Goal: Information Seeking & Learning: Find specific fact

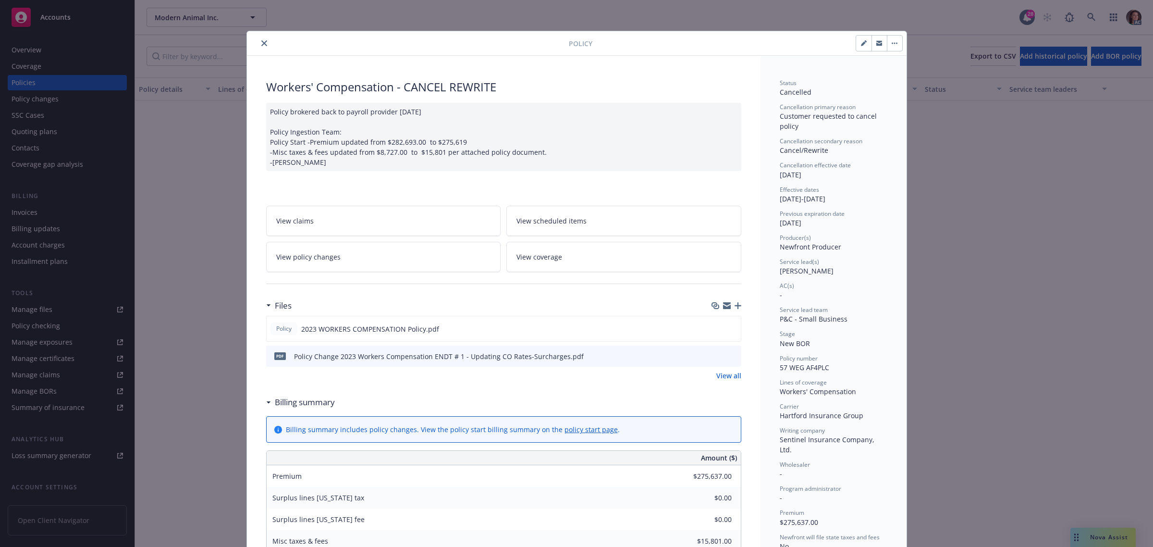
click at [262, 42] on button "close" at bounding box center [265, 43] width 12 height 12
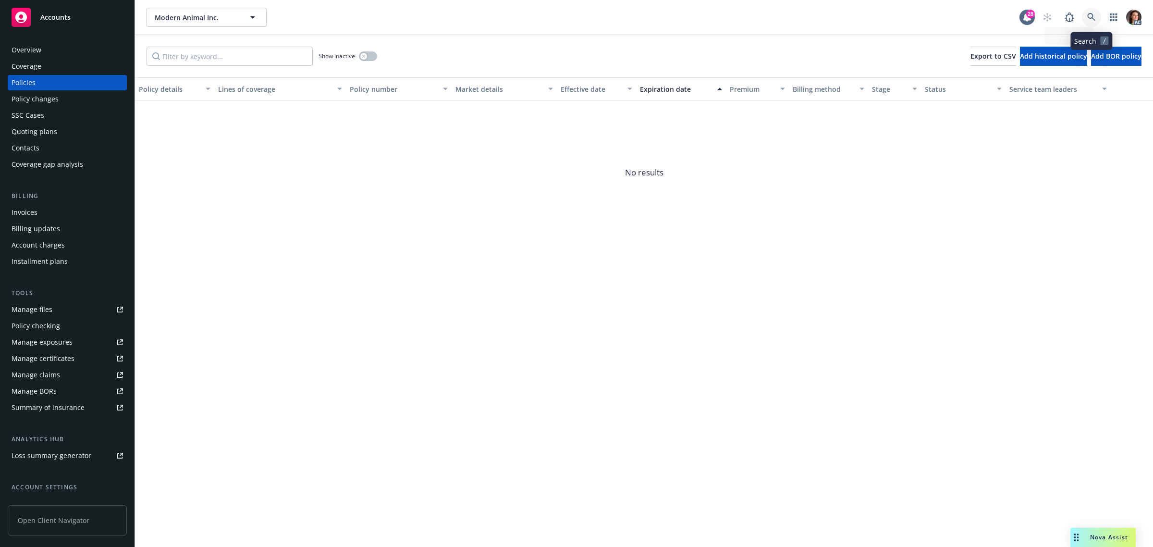
click at [1086, 20] on link at bounding box center [1091, 17] width 19 height 19
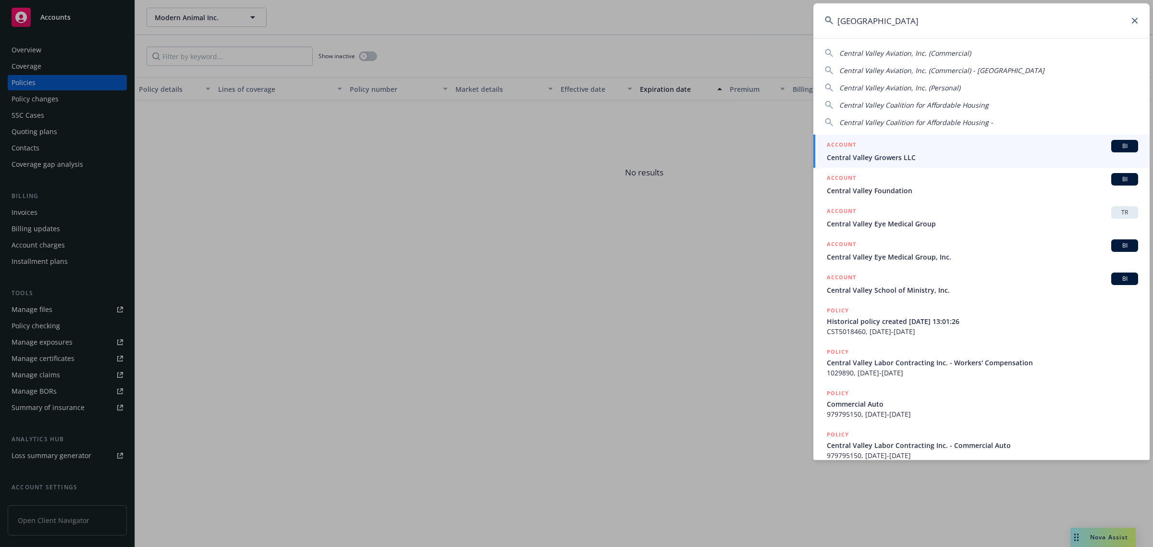
drag, startPoint x: 890, startPoint y: 22, endPoint x: 798, endPoint y: 32, distance: 92.3
click at [798, 32] on div "central valley Central Valley Aviation, Inc. (Commercial) Central Valley Aviati…" at bounding box center [576, 273] width 1153 height 547
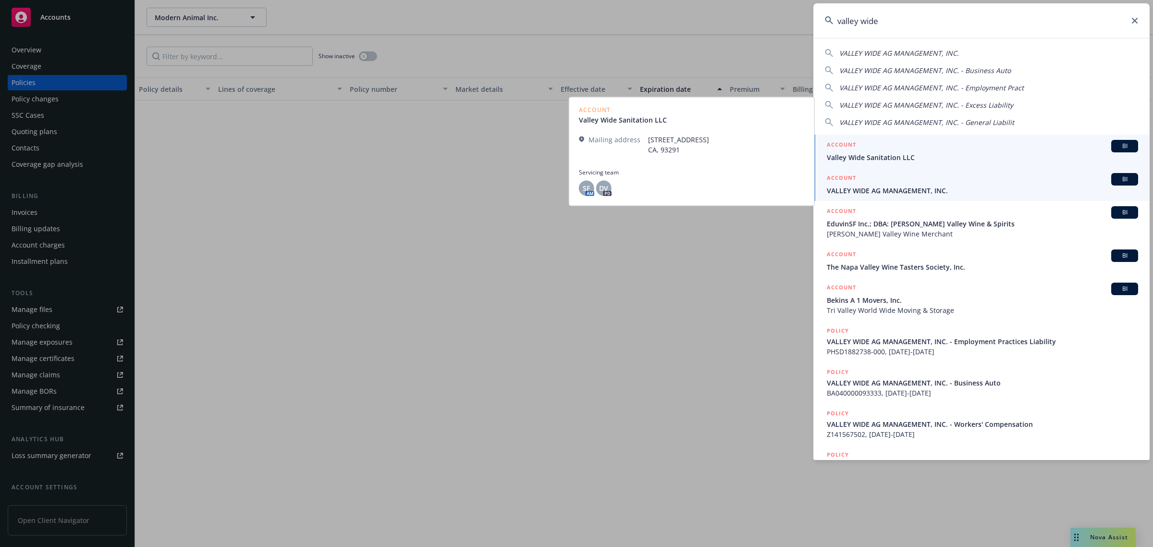
type input "valley wide"
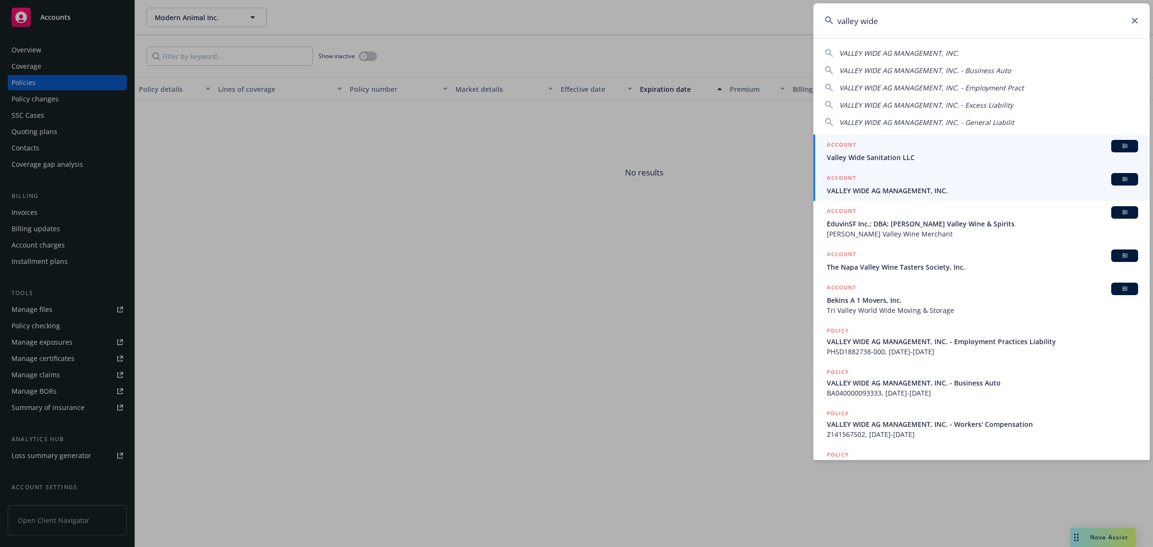
click at [882, 193] on span "VALLEY WIDE AG MANAGEMENT, INC." at bounding box center [982, 190] width 311 height 10
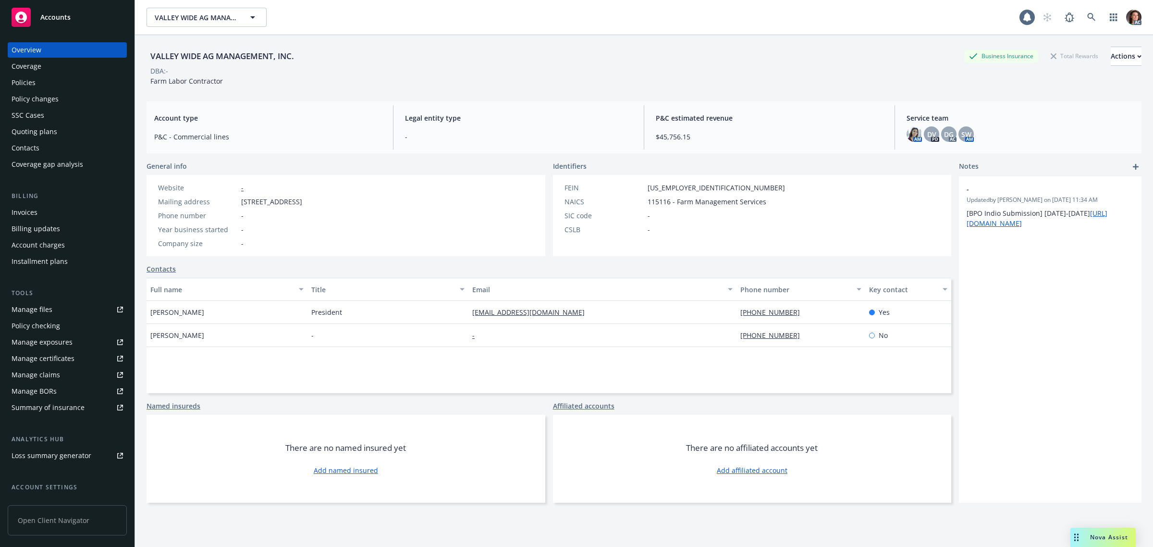
click at [11, 215] on link "Invoices" at bounding box center [67, 212] width 119 height 15
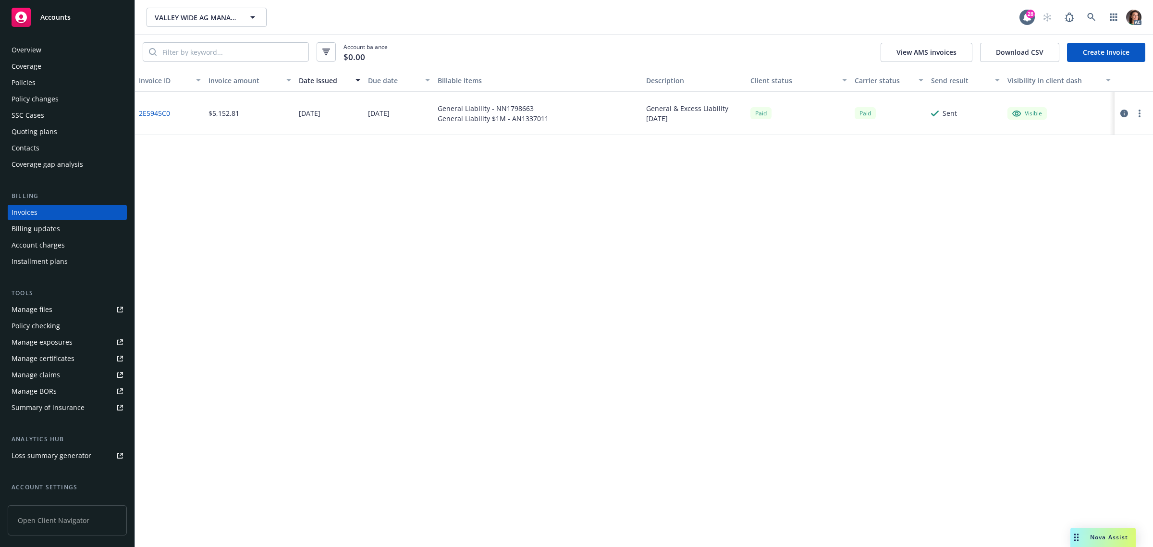
click at [37, 87] on div "Policies" at bounding box center [67, 82] width 111 height 15
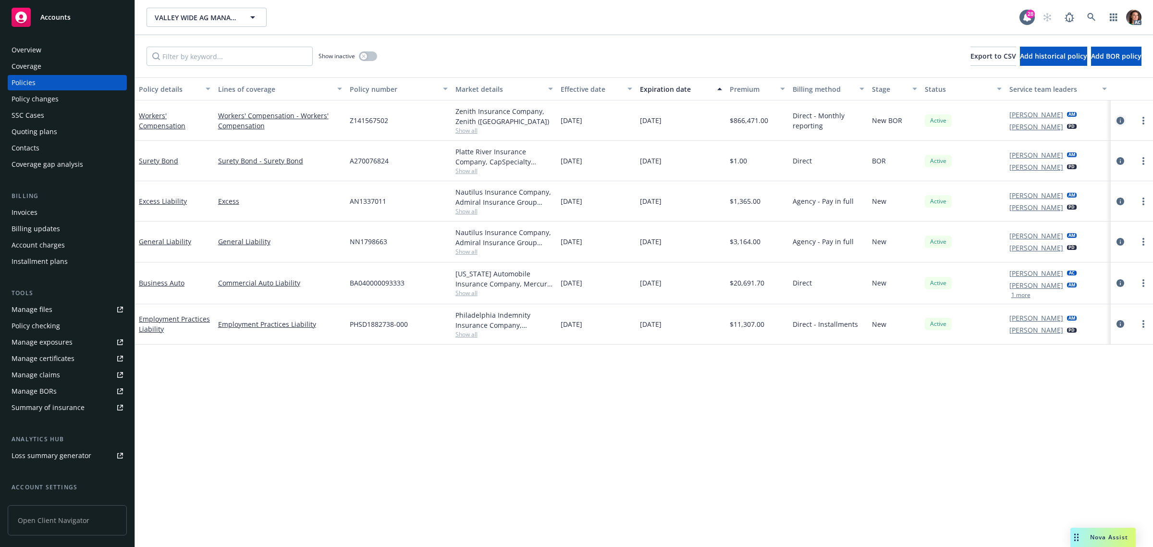
click at [1118, 119] on icon "circleInformation" at bounding box center [1121, 121] width 8 height 8
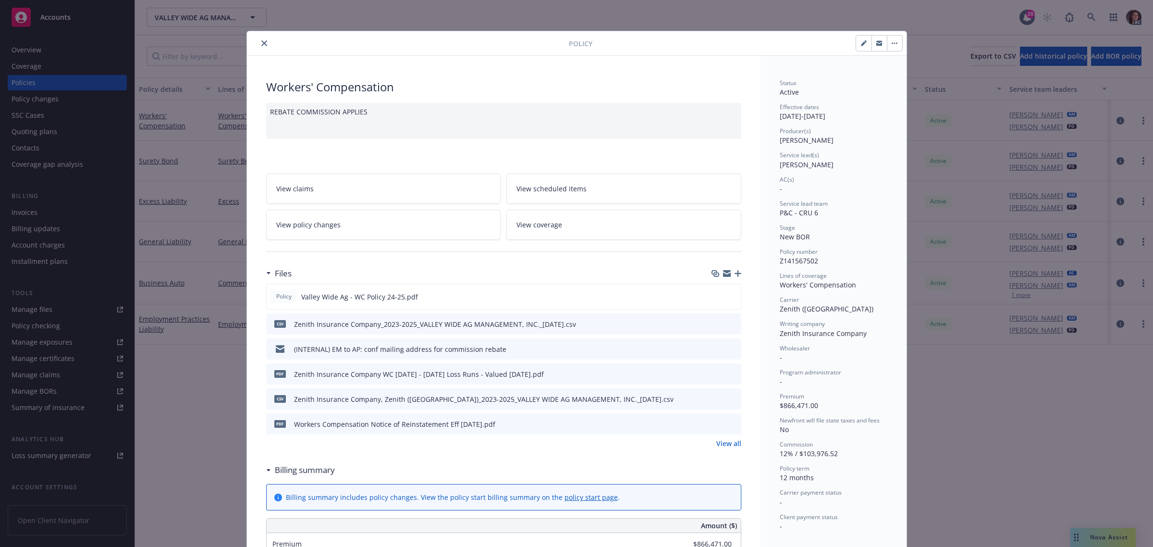
click at [259, 39] on button "close" at bounding box center [265, 43] width 12 height 12
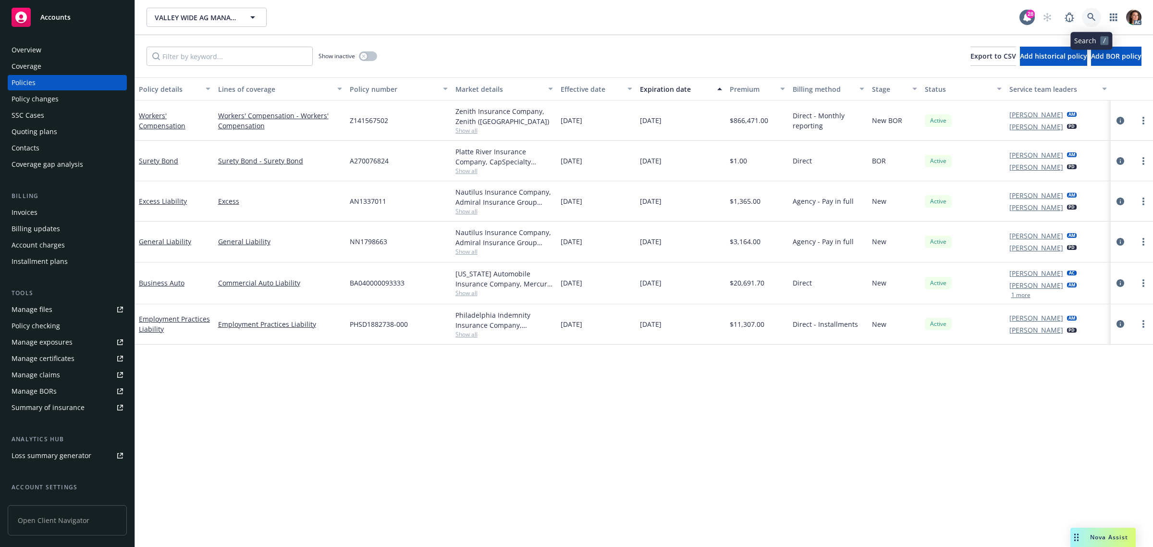
click at [1092, 15] on icon at bounding box center [1091, 17] width 9 height 9
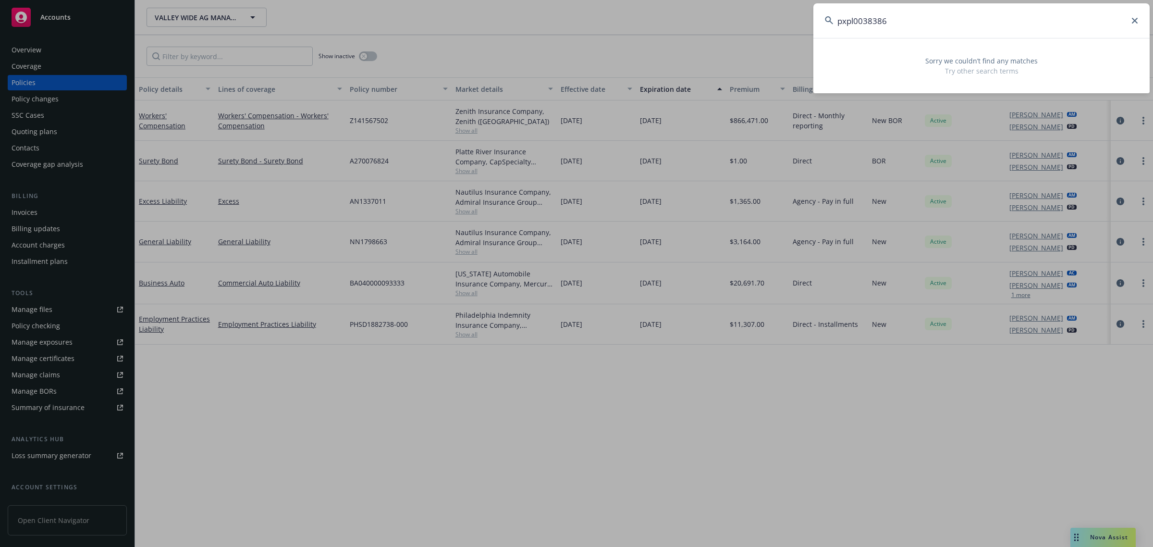
drag, startPoint x: 923, startPoint y: 18, endPoint x: 770, endPoint y: 44, distance: 155.5
click at [770, 44] on div "pxpl0038386 Sorry we couldn’t find any matches Try other search terms" at bounding box center [576, 273] width 1153 height 547
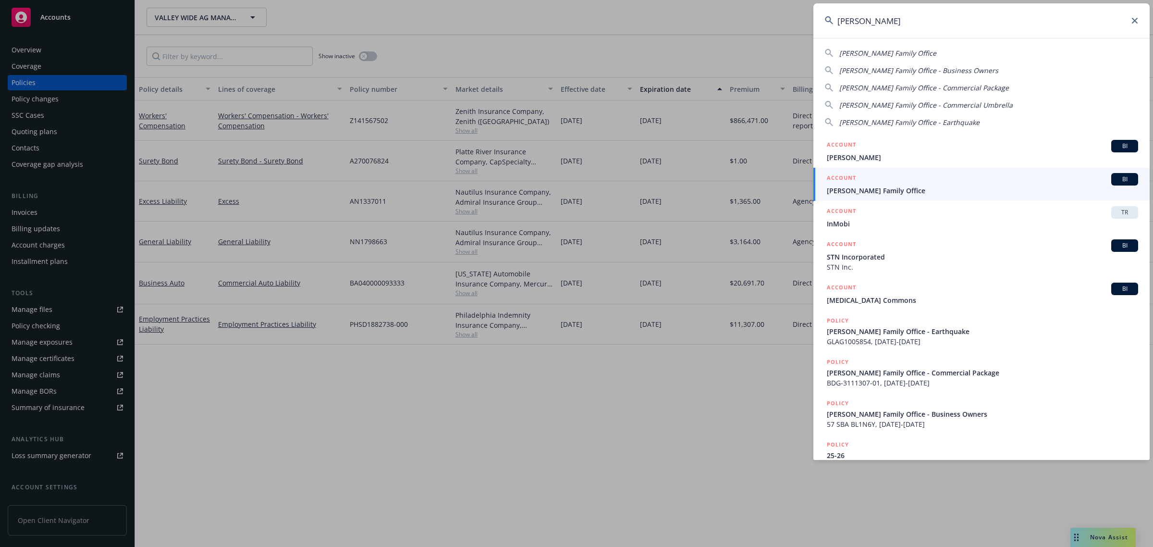
type input "frisbie"
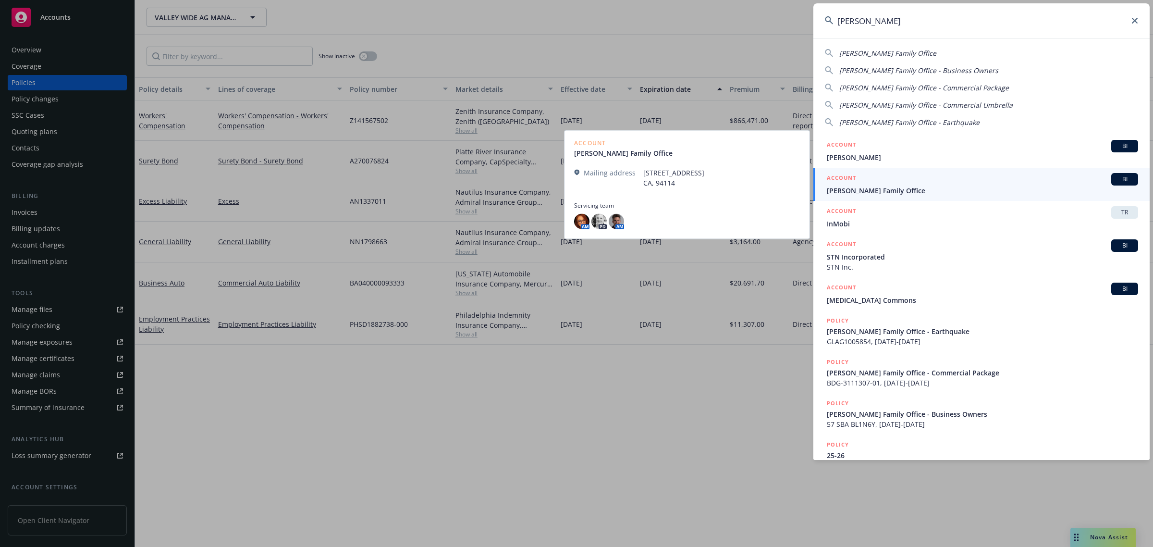
click at [877, 190] on span "Frisbie Family Office" at bounding box center [982, 190] width 311 height 10
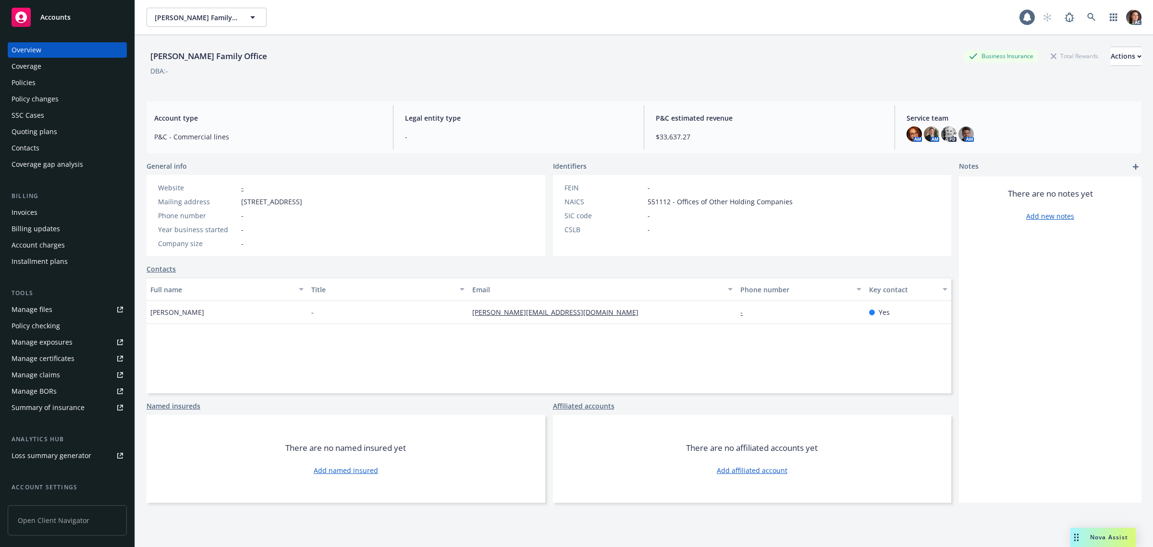
click at [28, 78] on div "Policies" at bounding box center [24, 82] width 24 height 15
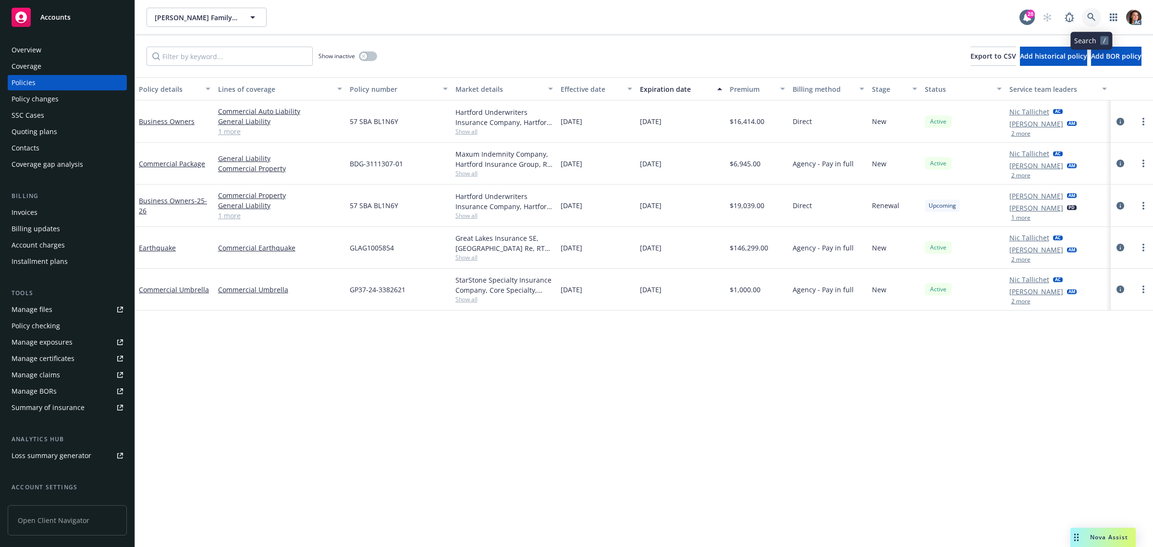
click at [1086, 17] on link at bounding box center [1091, 17] width 19 height 19
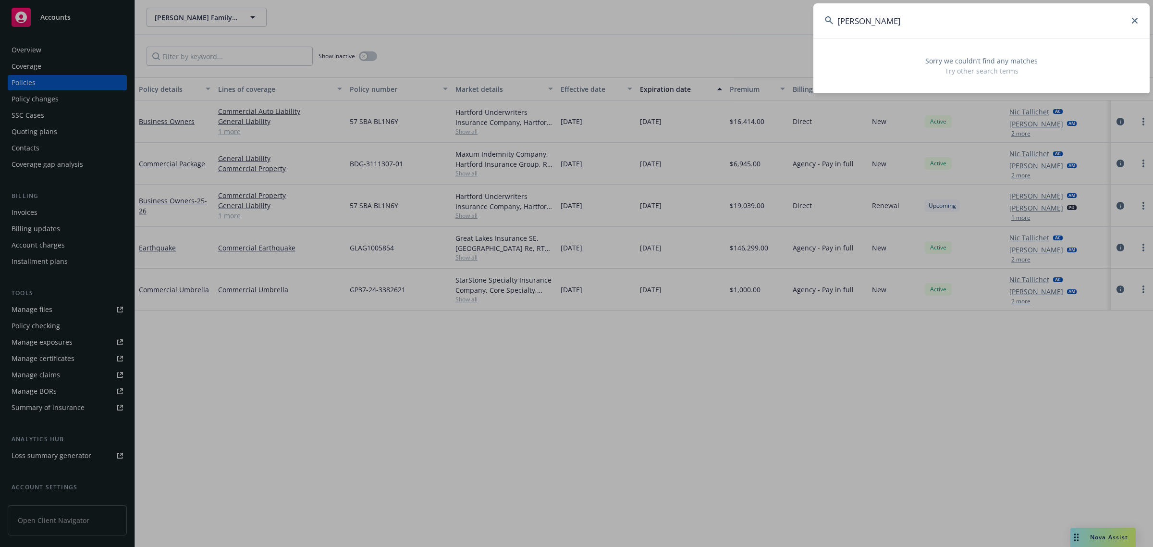
click at [870, 19] on input "thomas frisbie" at bounding box center [982, 20] width 336 height 35
click at [945, 20] on input "thomas r frisbie" at bounding box center [982, 20] width 336 height 35
drag, startPoint x: 951, startPoint y: 24, endPoint x: 768, endPoint y: 34, distance: 183.8
click at [768, 34] on div "thomas r frisbie Sorry we couldn’t find any matches Try other search terms" at bounding box center [576, 273] width 1153 height 547
paste input "XSA1228447-00"
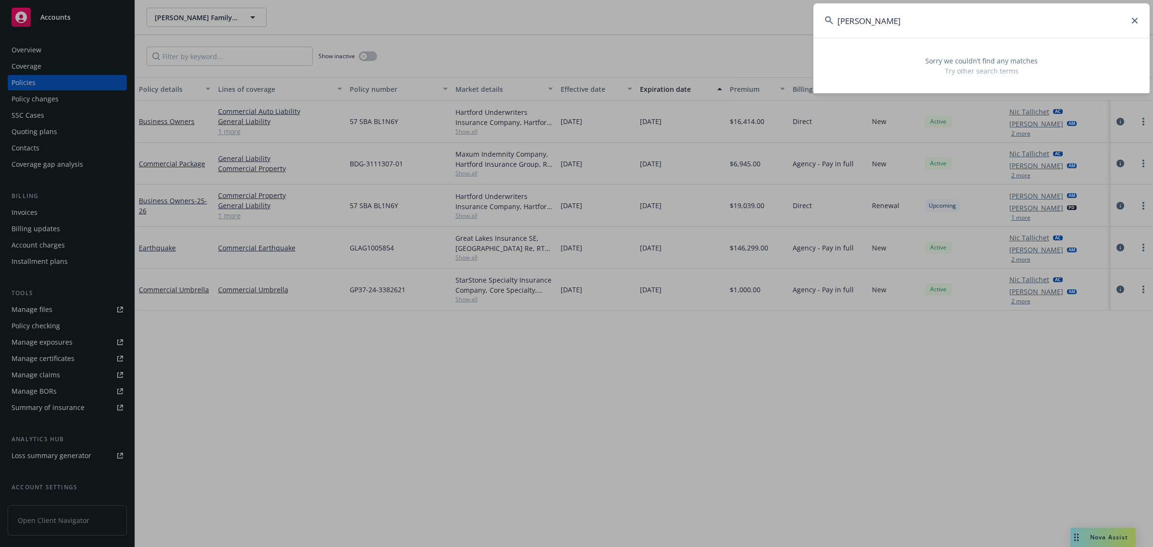
type input "XSA1228447-00"
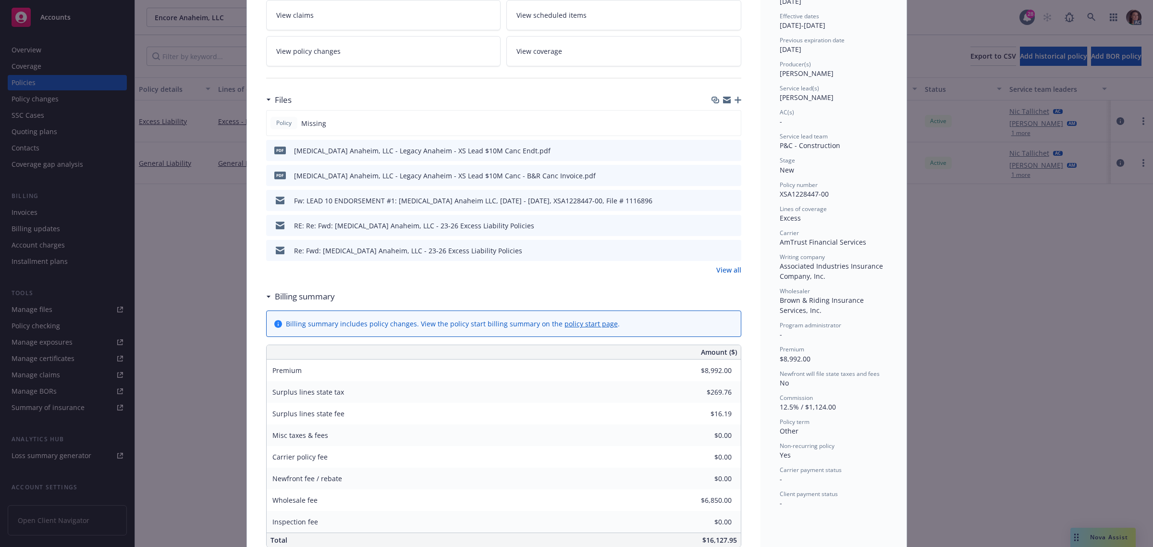
scroll to position [60, 0]
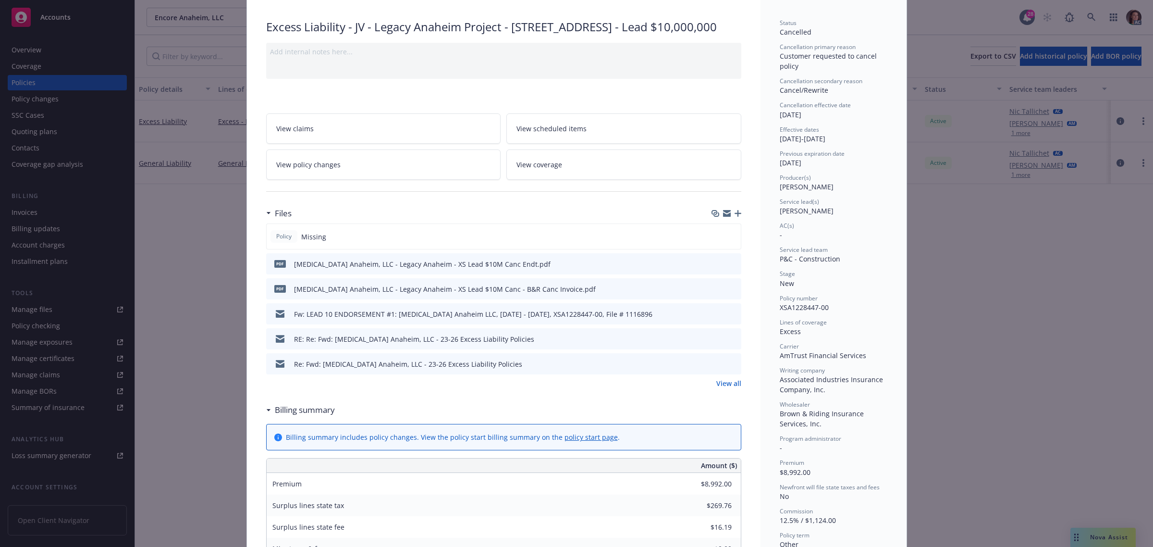
click at [390, 180] on link "View policy changes" at bounding box center [383, 164] width 235 height 30
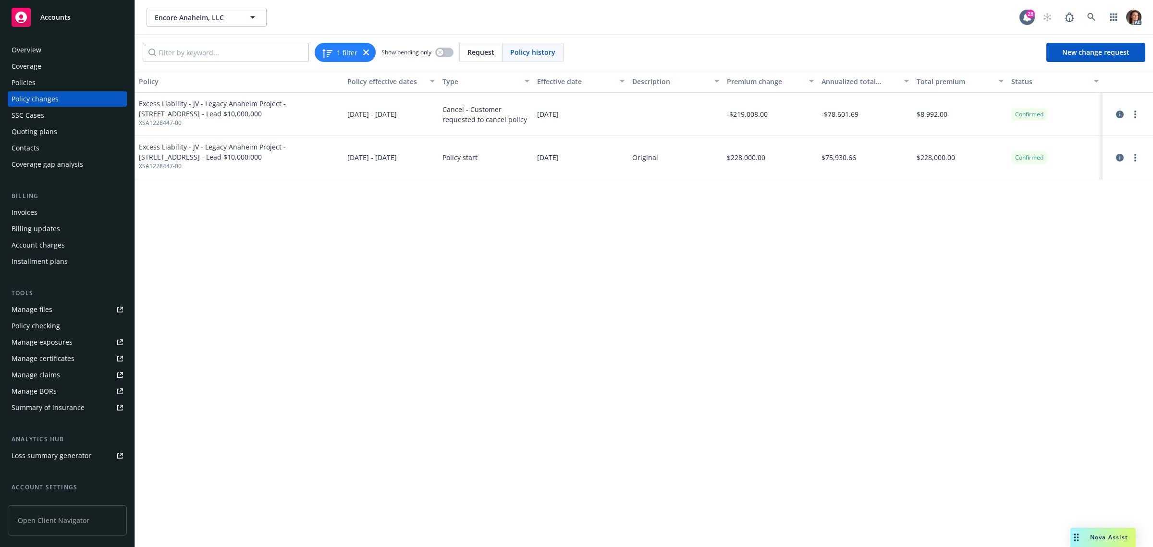
click at [35, 49] on div "Overview" at bounding box center [27, 49] width 30 height 15
click at [37, 48] on div "Overview" at bounding box center [27, 49] width 30 height 15
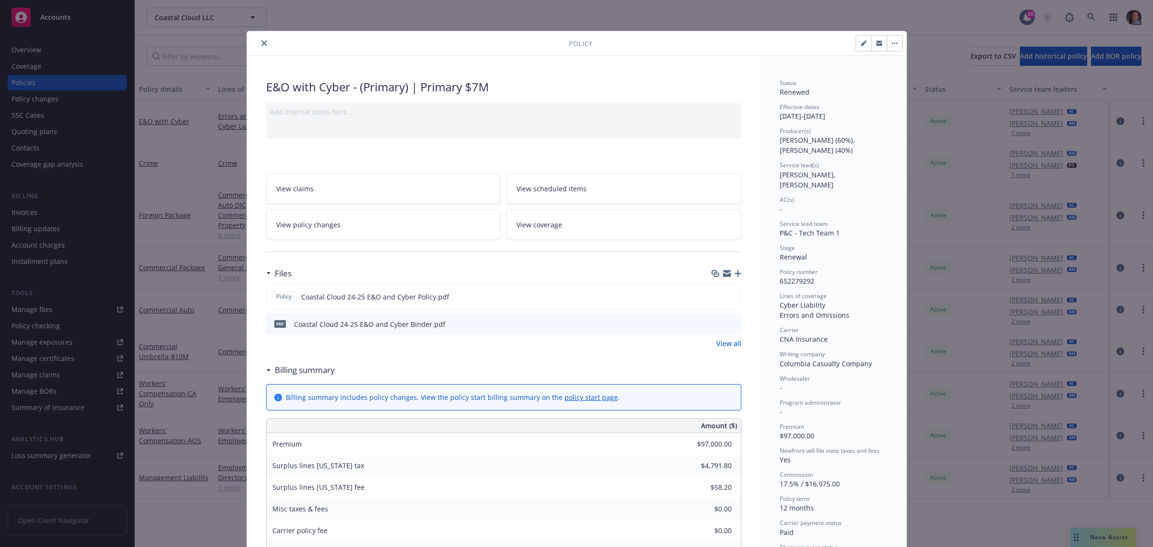
click at [261, 45] on icon "close" at bounding box center [264, 43] width 6 height 6
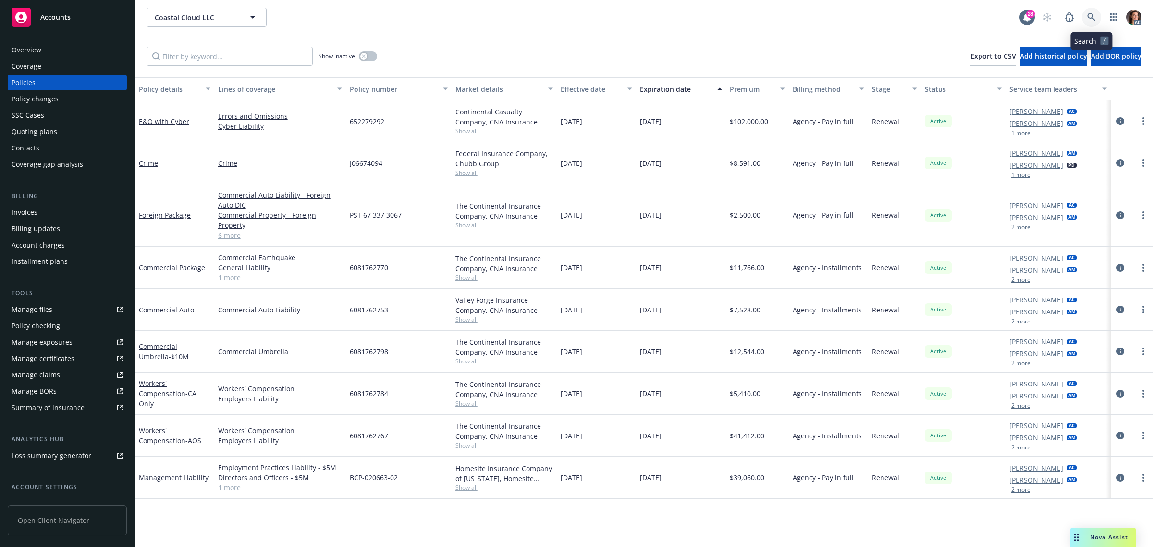
click at [1089, 15] on icon at bounding box center [1091, 17] width 9 height 9
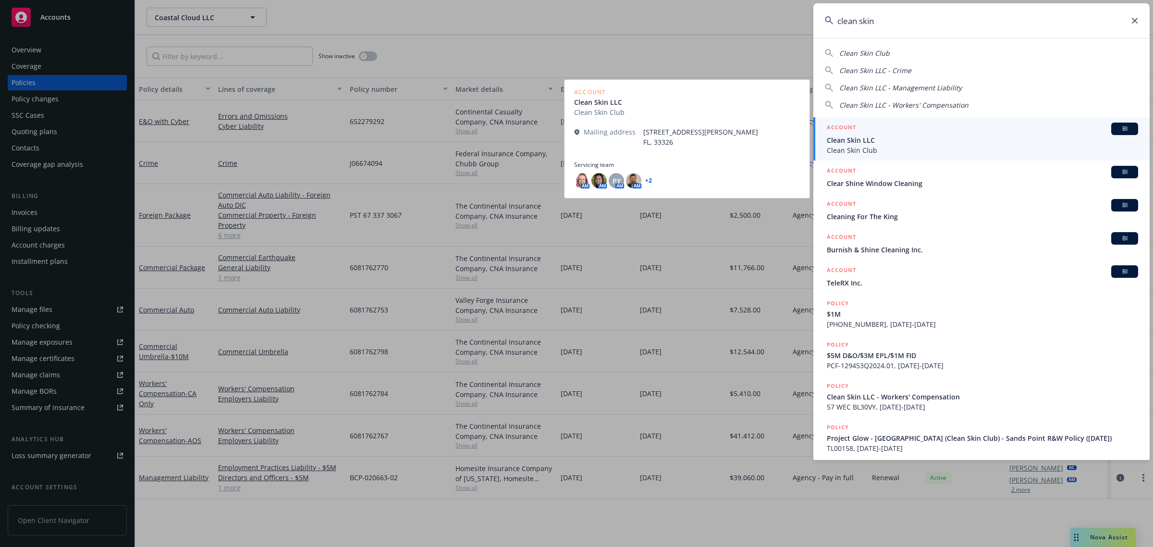
type input "clean skin"
click at [853, 143] on span "Clean Skin LLC" at bounding box center [982, 140] width 311 height 10
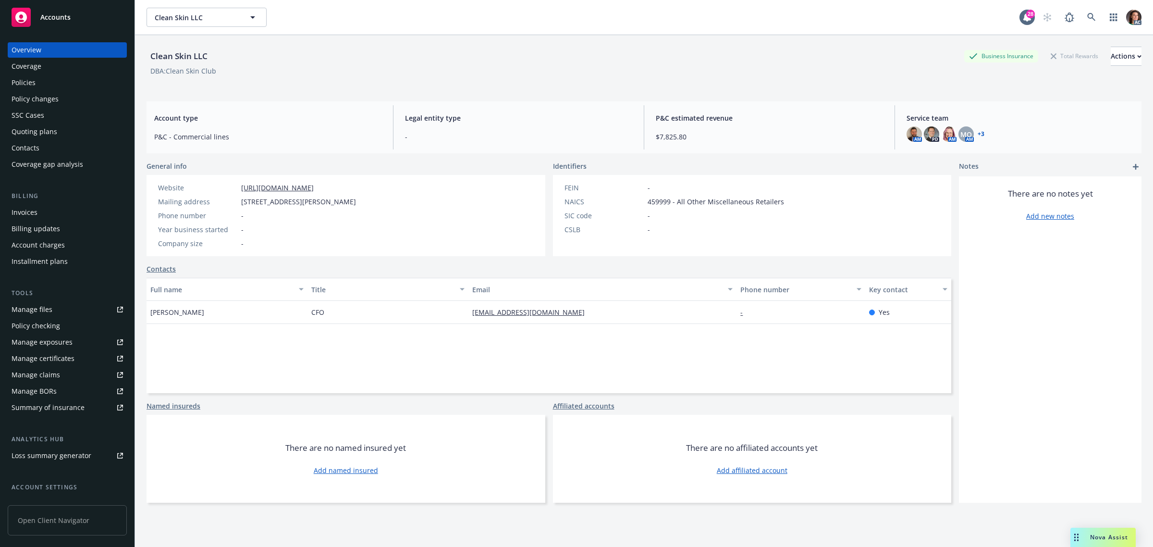
click at [25, 85] on div "Policies" at bounding box center [24, 82] width 24 height 15
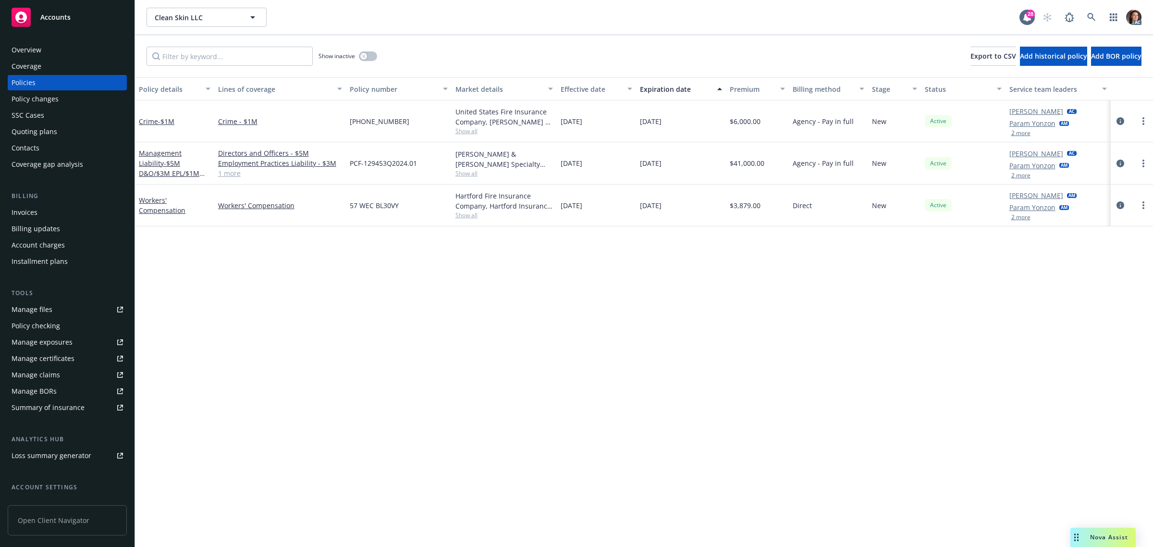
click at [1120, 157] on div at bounding box center [1132, 163] width 42 height 42
click at [1117, 164] on icon "circleInformation" at bounding box center [1121, 164] width 8 height 8
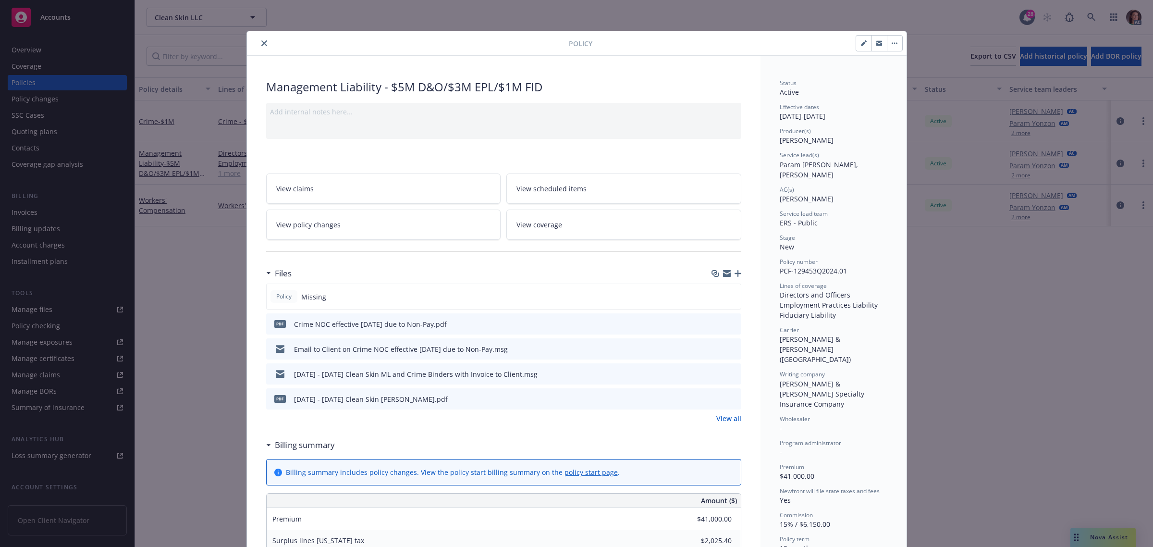
drag, startPoint x: 260, startPoint y: 44, endPoint x: 267, endPoint y: 51, distance: 9.5
click at [261, 44] on icon "close" at bounding box center [264, 43] width 6 height 6
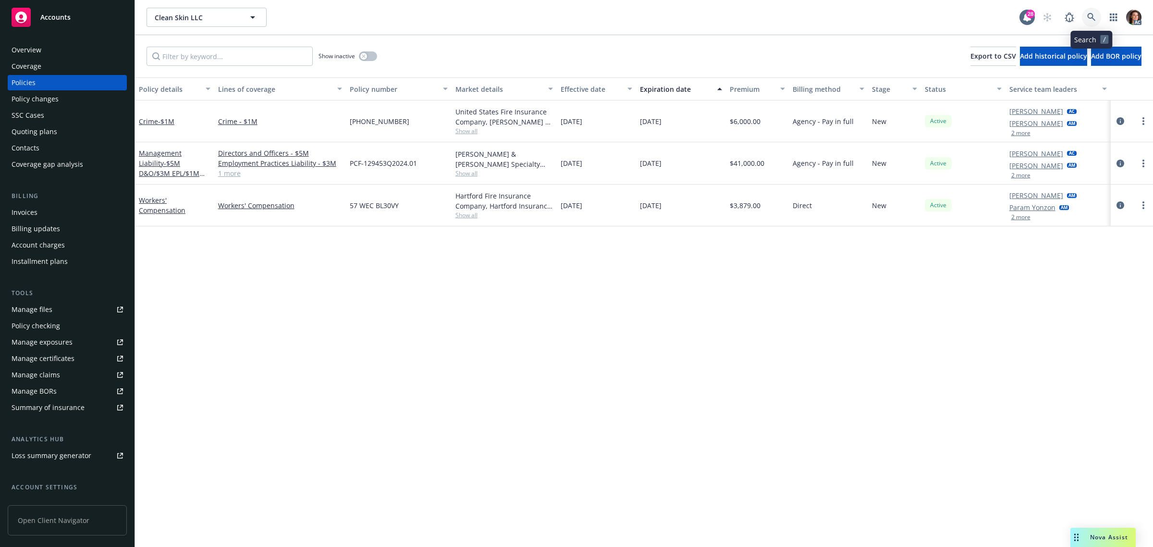
click at [1092, 18] on icon at bounding box center [1091, 17] width 8 height 8
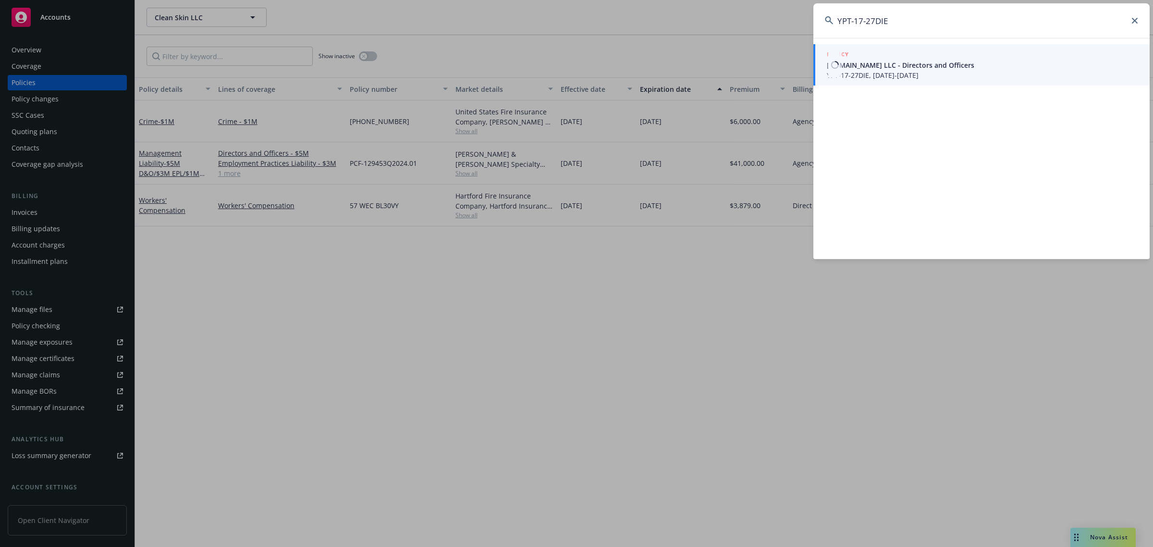
type input "YPT-17-27DIE"
click at [871, 74] on span "YPT-17-27DIE, [DATE]-[DATE]" at bounding box center [982, 75] width 311 height 10
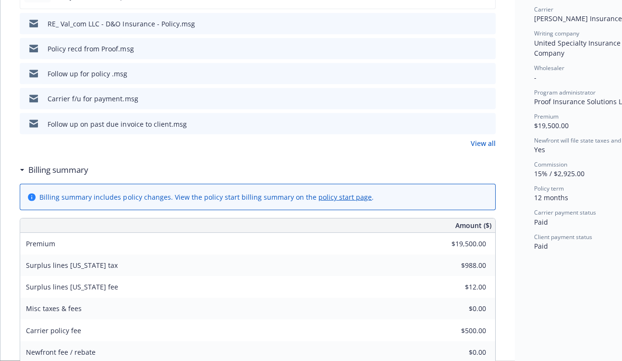
scroll to position [300, 0]
